Goal: Communication & Community: Ask a question

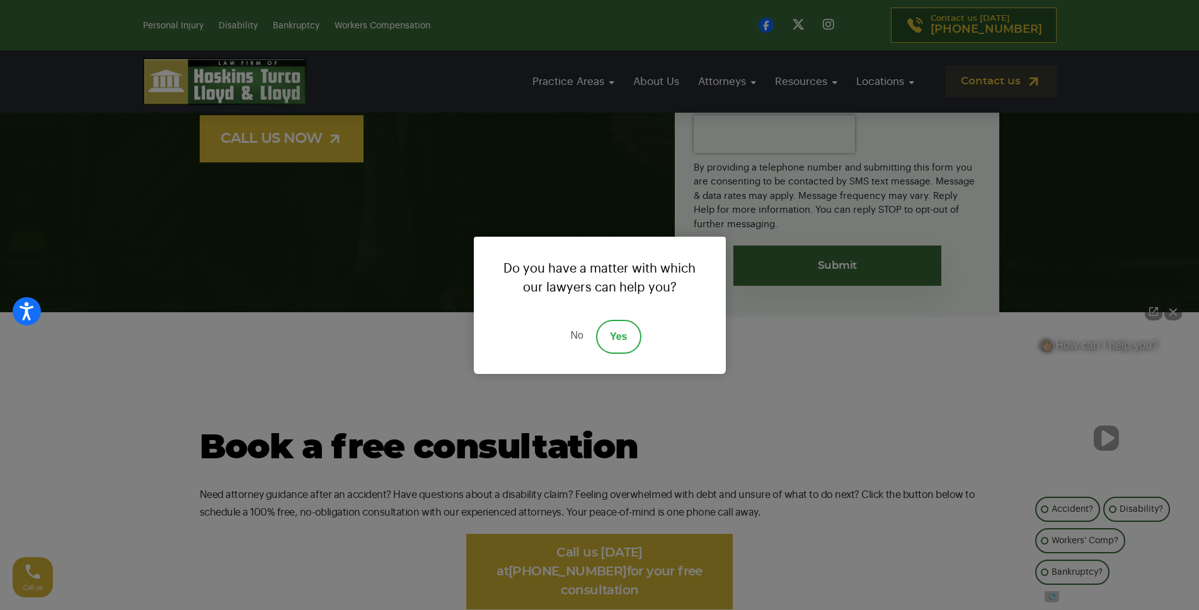
click at [619, 339] on link "Yes" at bounding box center [618, 337] width 45 height 34
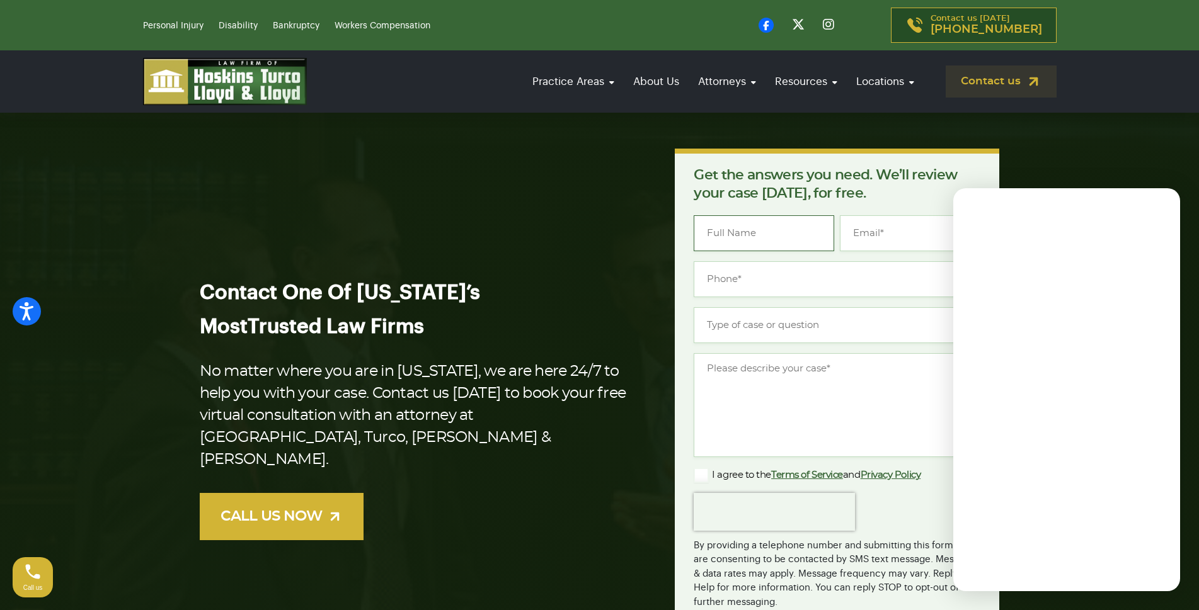
click at [789, 237] on input "Name *" at bounding box center [764, 233] width 140 height 36
type input "[PERSON_NAME]"
type input "[PERSON_NAME][EMAIL_ADDRESS][DOMAIN_NAME]"
type input "[PHONE_NUMBER]"
click at [772, 331] on input "Type of case or question *" at bounding box center [837, 325] width 287 height 36
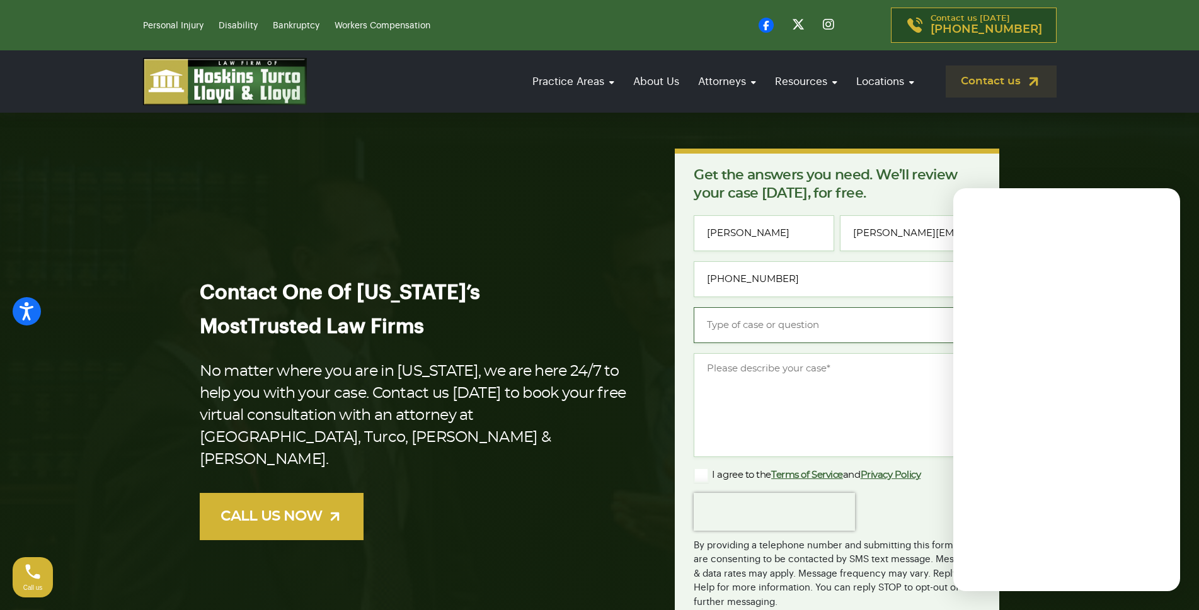
click at [780, 328] on input "Type of case or question *" at bounding box center [837, 325] width 287 height 36
type input "rty"
click at [736, 411] on textarea "Message *" at bounding box center [837, 405] width 287 height 104
click at [746, 413] on textarea "Message *" at bounding box center [837, 405] width 287 height 104
click at [754, 411] on textarea "Message *" at bounding box center [837, 405] width 287 height 104
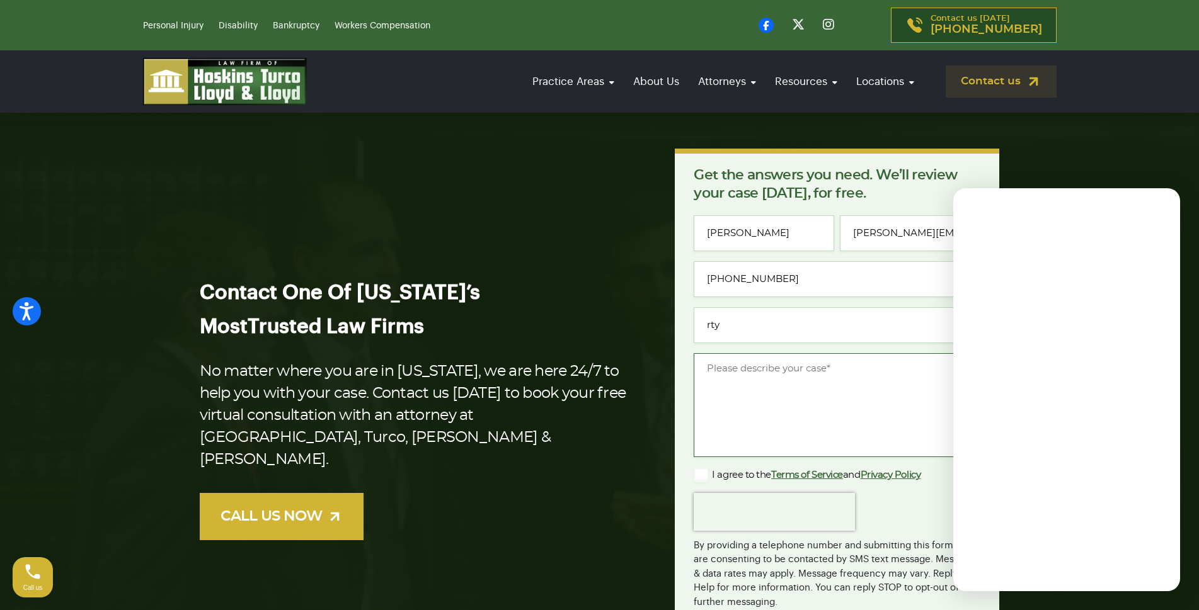
paste textarea ""[PERSON_NAME] Social Security Disability Attorney, Did you get my last email? …"
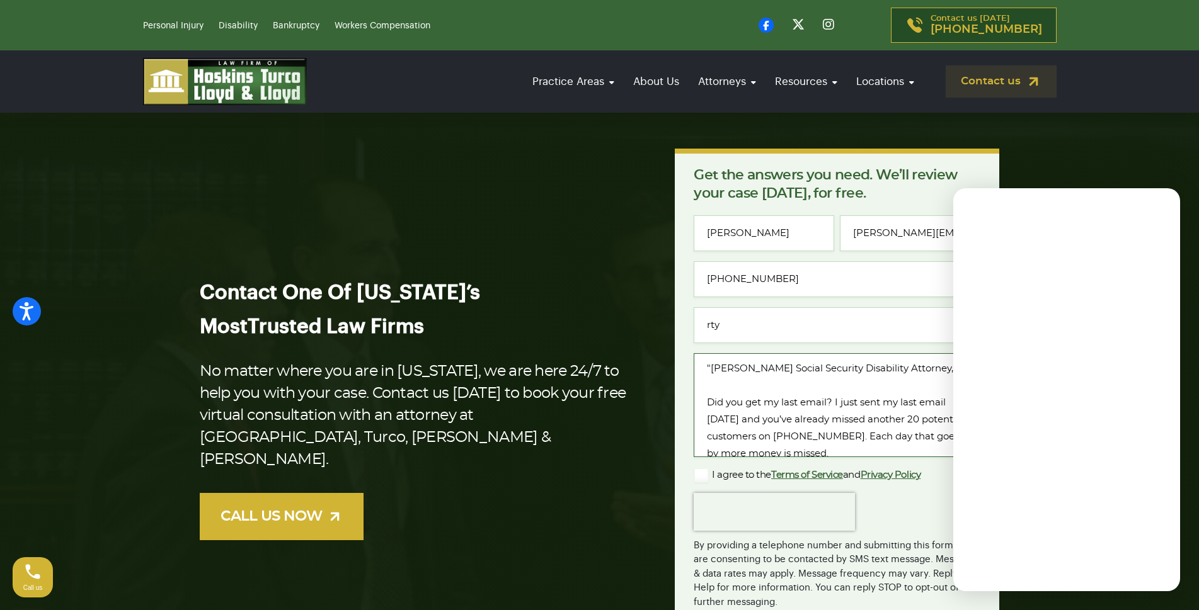
drag, startPoint x: 726, startPoint y: 353, endPoint x: 507, endPoint y: 72, distance: 355.5
type textarea "[PERSON_NAME] Social Security Disability Attorney, Did you get my last email? I…"
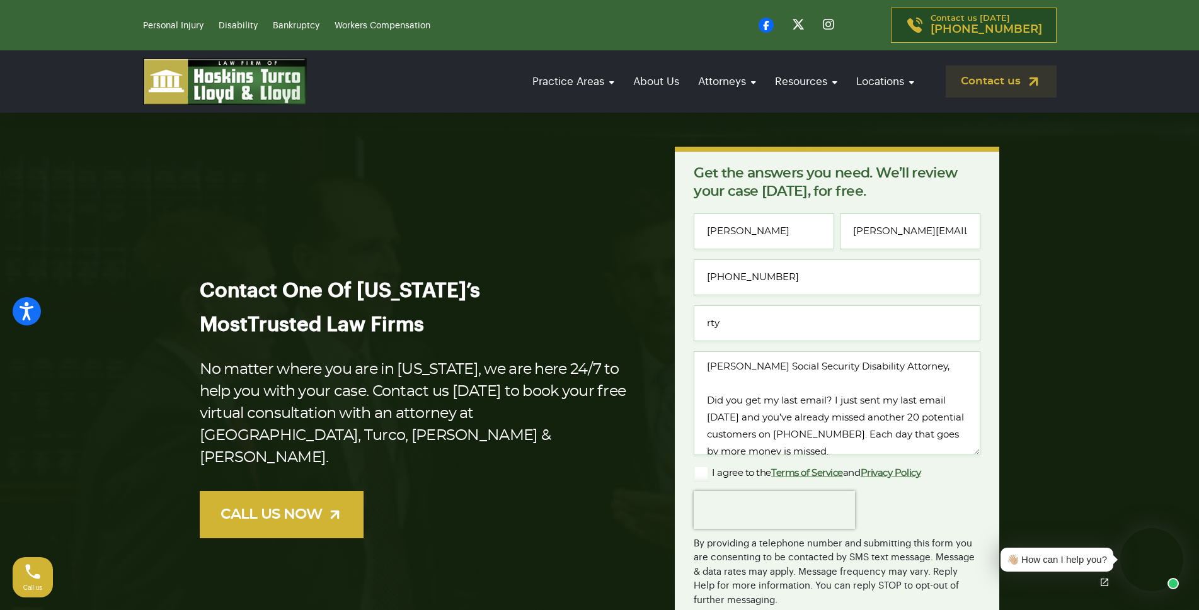
scroll to position [378, 0]
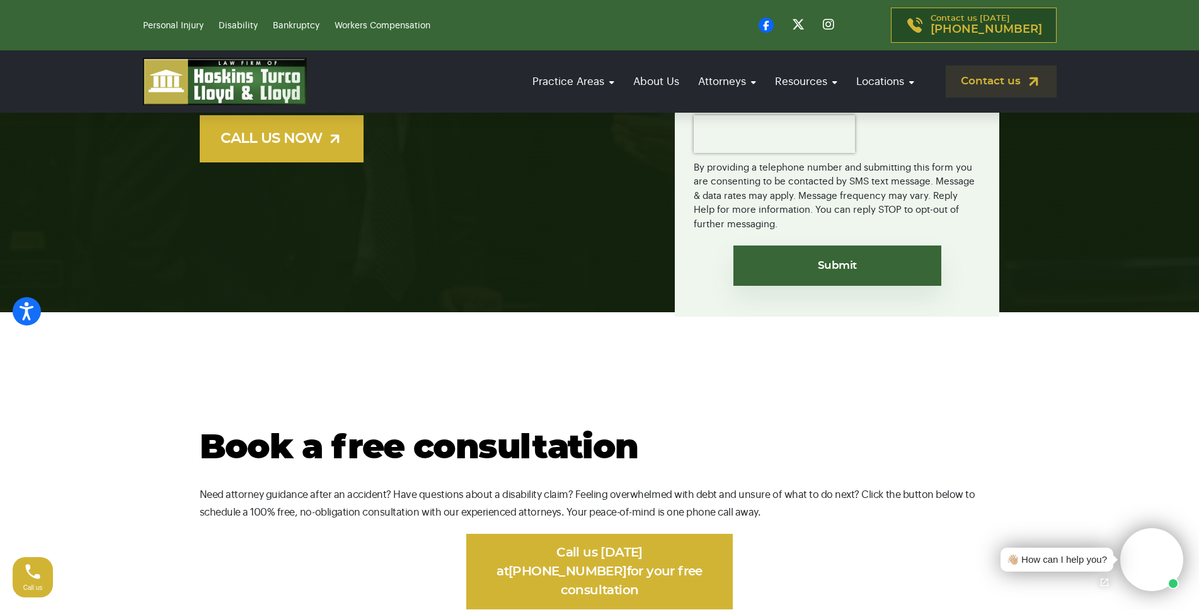
drag, startPoint x: 787, startPoint y: 266, endPoint x: 719, endPoint y: 306, distance: 79.1
click at [782, 278] on input "Submit" at bounding box center [837, 266] width 208 height 40
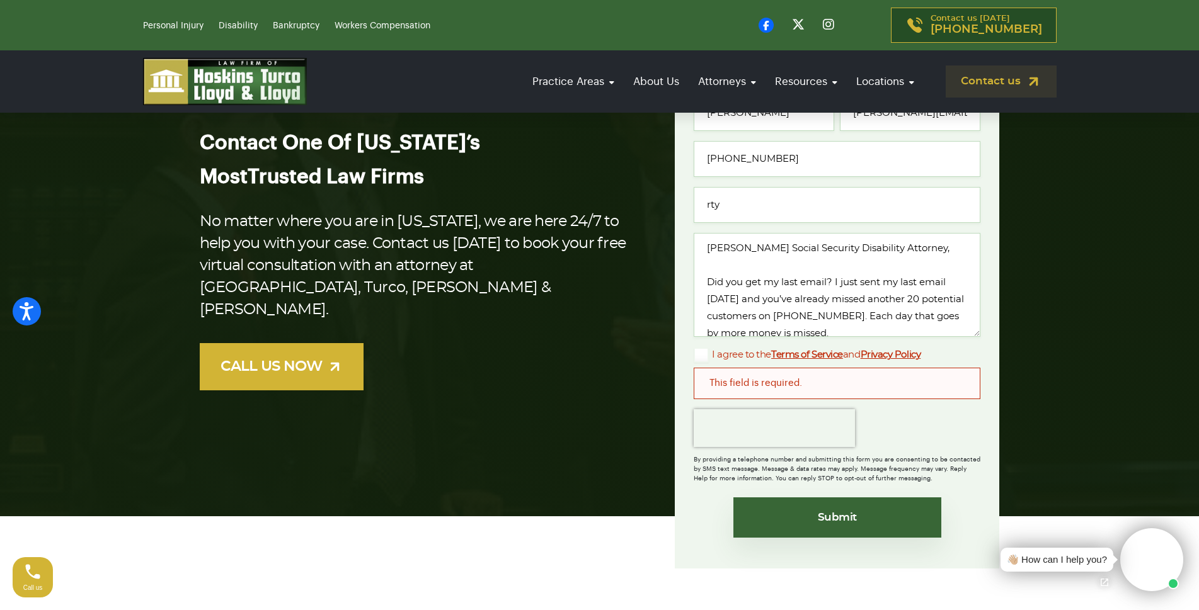
scroll to position [126, 0]
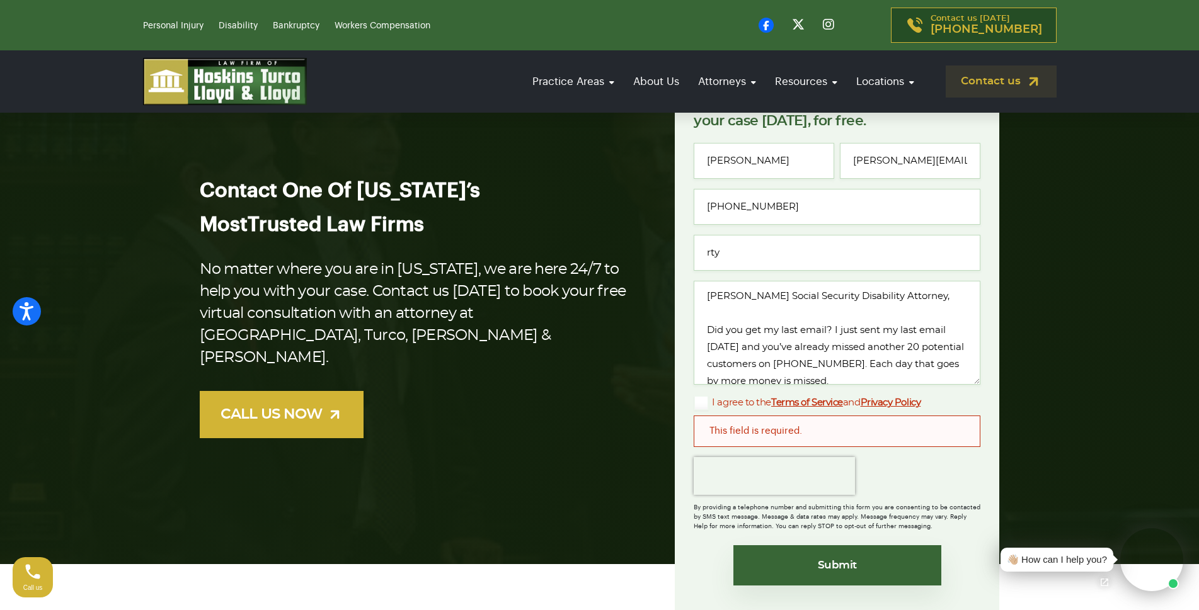
click at [835, 432] on div "This field is required." at bounding box center [837, 431] width 287 height 31
click at [818, 432] on div "This field is required." at bounding box center [837, 431] width 287 height 31
drag, startPoint x: 816, startPoint y: 429, endPoint x: 823, endPoint y: 424, distance: 8.6
click at [816, 426] on div "This field is required." at bounding box center [837, 431] width 287 height 31
drag, startPoint x: 825, startPoint y: 423, endPoint x: 831, endPoint y: 421, distance: 6.8
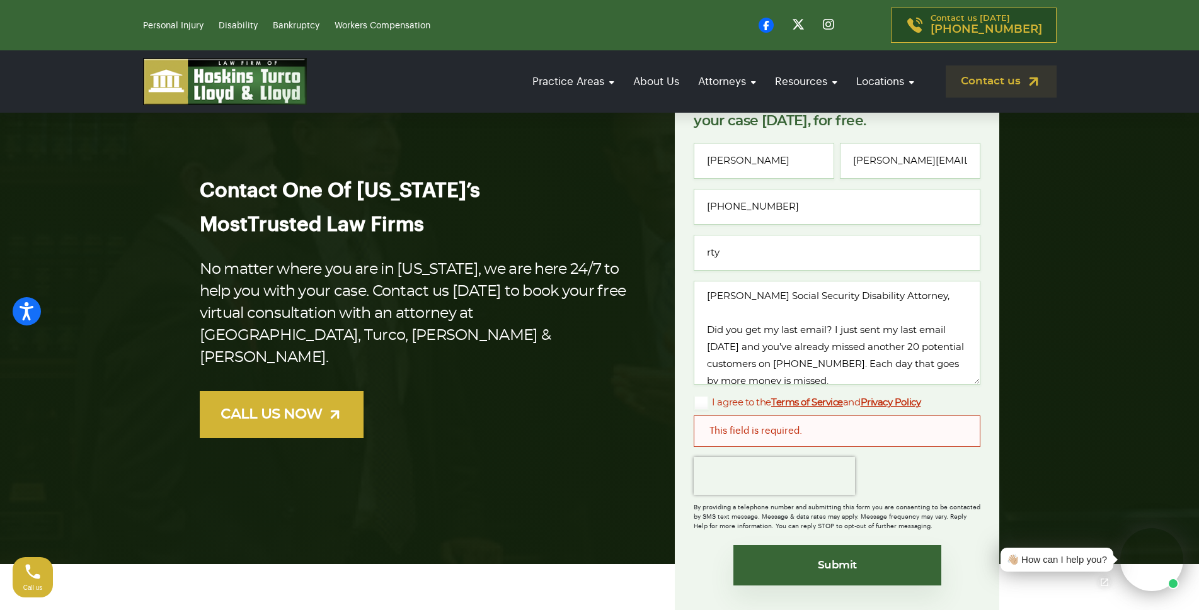
click at [830, 421] on div "This field is required." at bounding box center [837, 431] width 287 height 31
click at [831, 421] on div "This field is required." at bounding box center [837, 431] width 287 height 31
click at [800, 427] on div "This field is required." at bounding box center [837, 431] width 287 height 31
click at [794, 428] on div "This field is required." at bounding box center [837, 431] width 287 height 31
drag, startPoint x: 793, startPoint y: 429, endPoint x: 766, endPoint y: 438, distance: 28.7
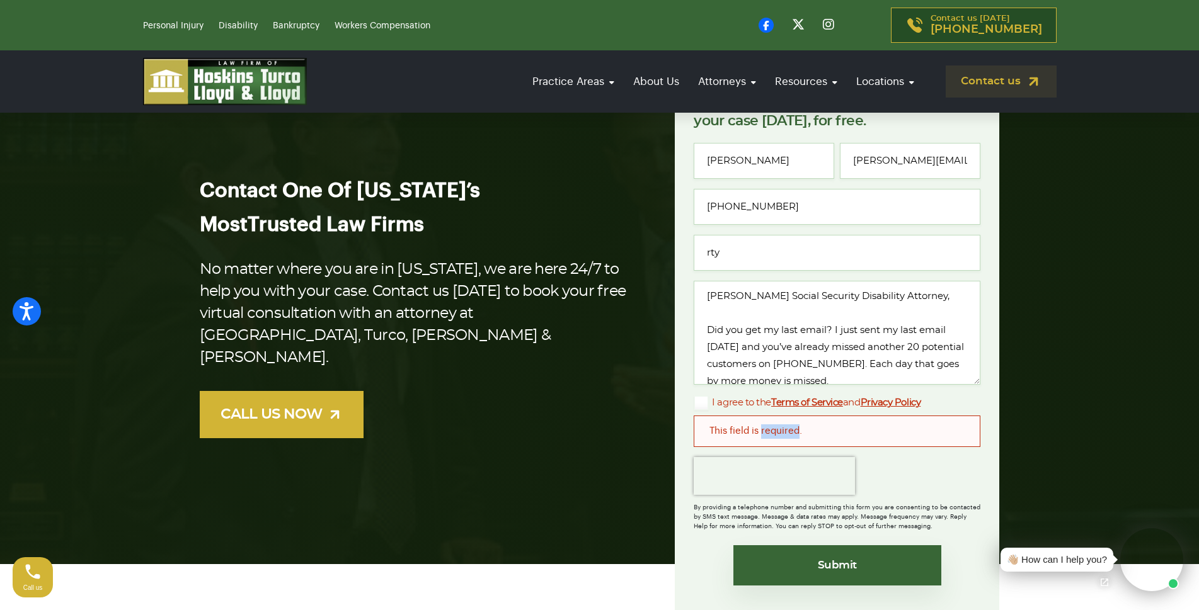
click at [772, 435] on div "This field is required." at bounding box center [837, 431] width 287 height 31
click at [728, 432] on div "This field is required." at bounding box center [837, 431] width 287 height 31
drag, startPoint x: 733, startPoint y: 443, endPoint x: 745, endPoint y: 446, distance: 12.4
click at [745, 446] on div "This field is required." at bounding box center [837, 431] width 287 height 31
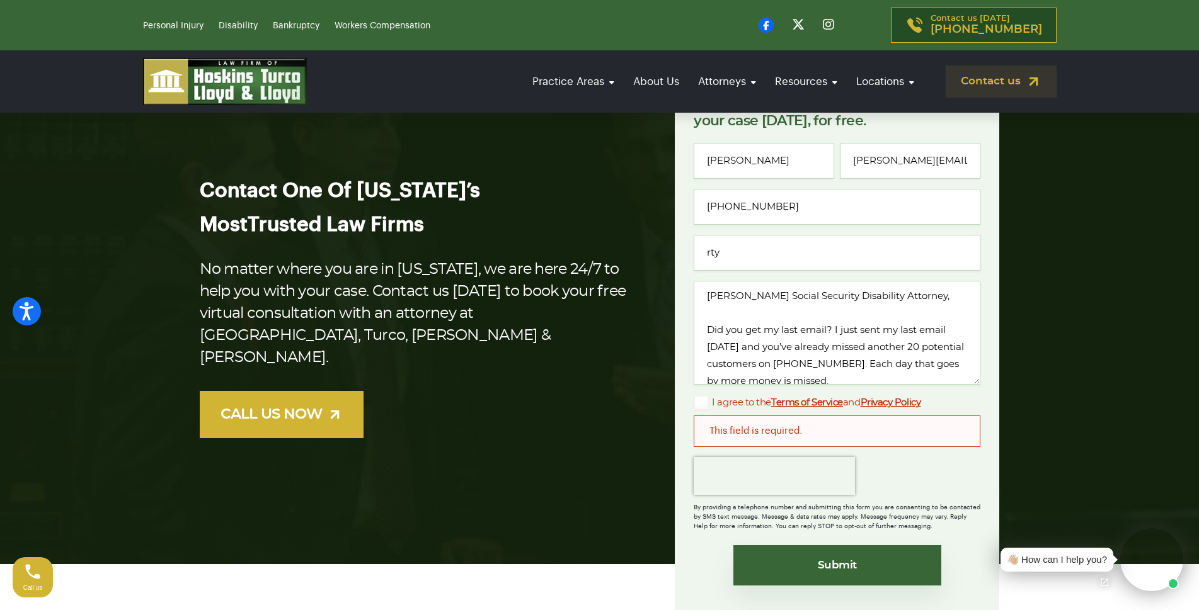
click at [755, 447] on div "This field is required." at bounding box center [837, 431] width 287 height 31
click at [761, 444] on div "This field is required." at bounding box center [837, 431] width 287 height 31
click at [774, 435] on div "This field is required." at bounding box center [837, 431] width 287 height 31
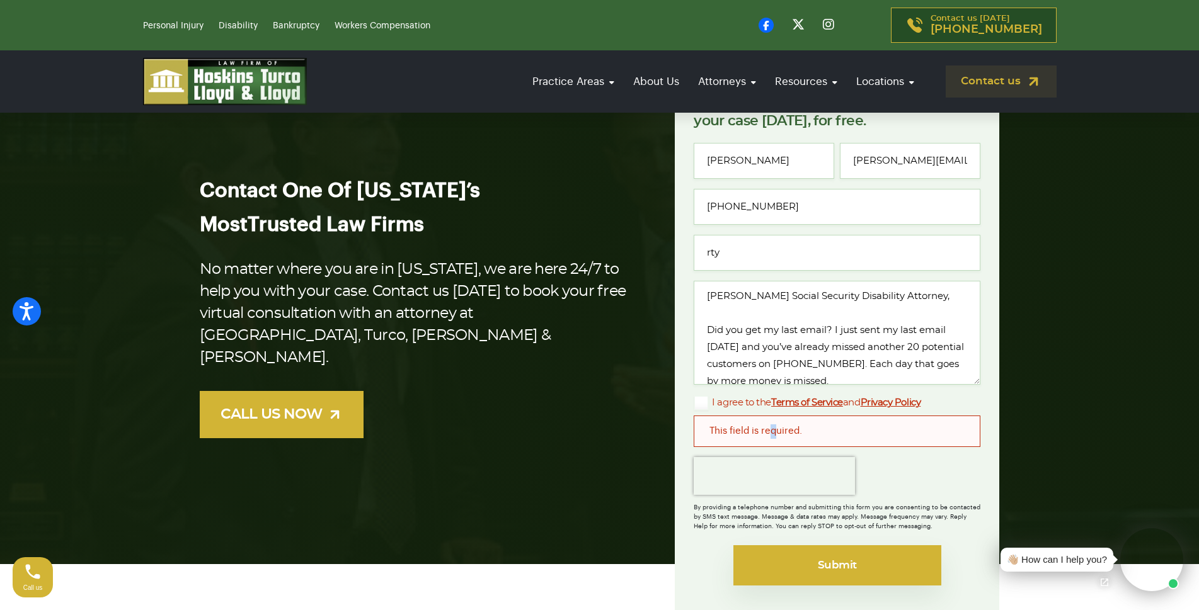
drag, startPoint x: 776, startPoint y: 558, endPoint x: 779, endPoint y: 547, distance: 11.0
click at [775, 559] on input "Submit" at bounding box center [837, 566] width 208 height 40
click at [788, 552] on input "Submit" at bounding box center [837, 566] width 208 height 40
click at [779, 547] on input "Submit" at bounding box center [837, 566] width 208 height 40
